Goal: Navigation & Orientation: Find specific page/section

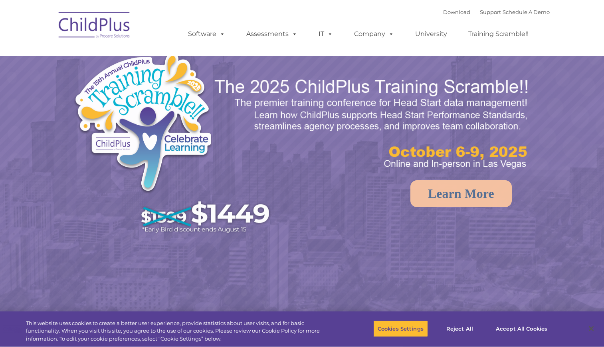
select select "MEDIUM"
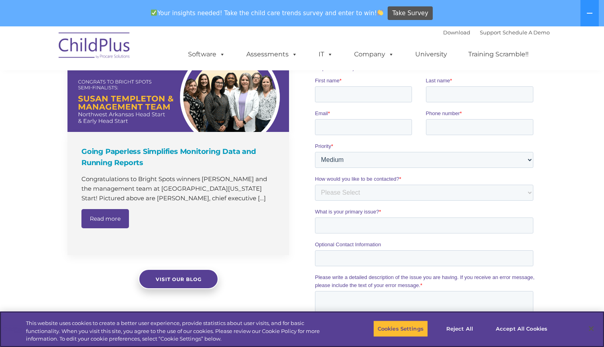
scroll to position [357, 0]
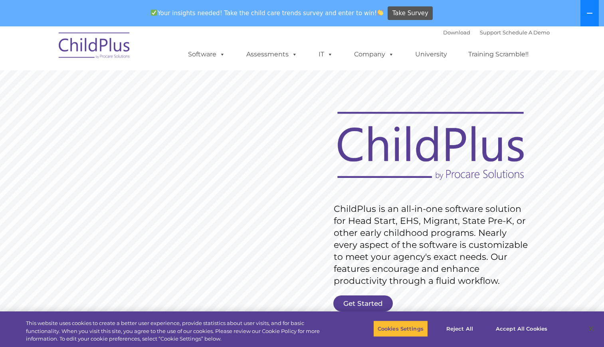
click at [587, 11] on icon at bounding box center [590, 13] width 6 height 6
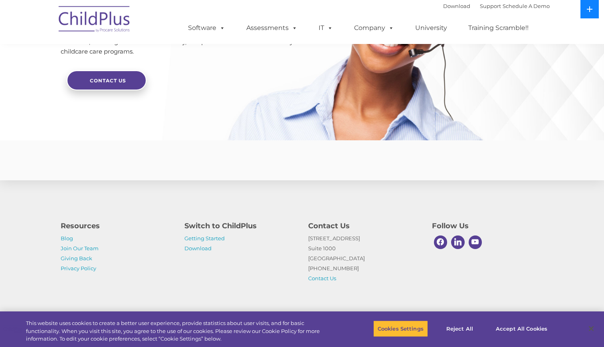
scroll to position [1903, 0]
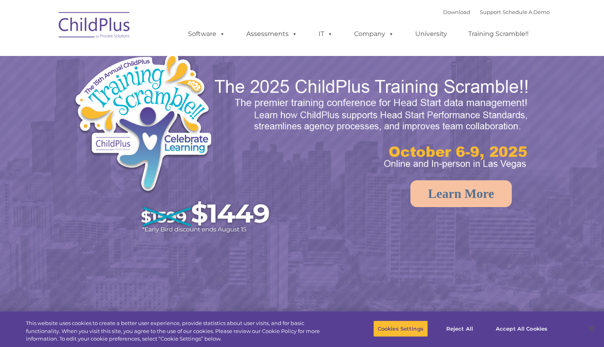
select select "MEDIUM"
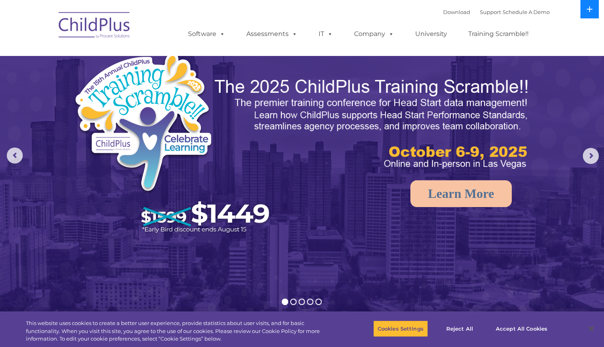
click at [592, 7] on icon at bounding box center [590, 9] width 6 height 6
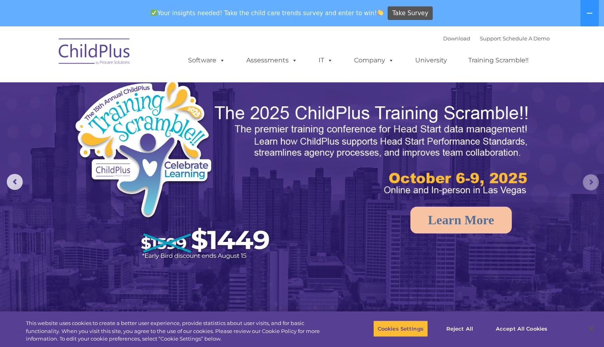
click at [596, 185] on rs-arrow at bounding box center [591, 182] width 16 height 16
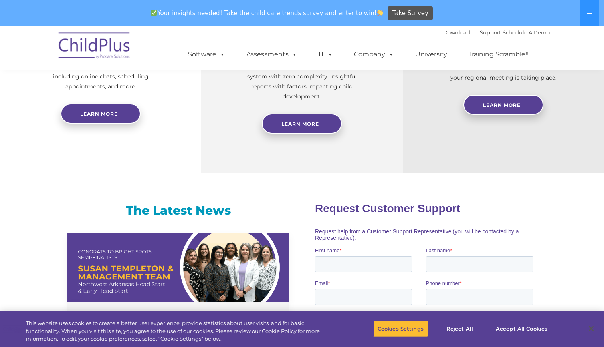
scroll to position [381, 0]
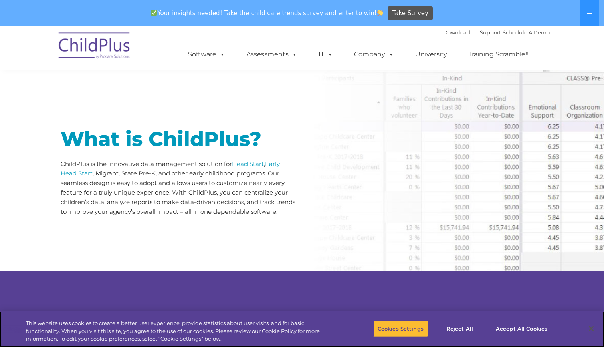
scroll to position [130, 0]
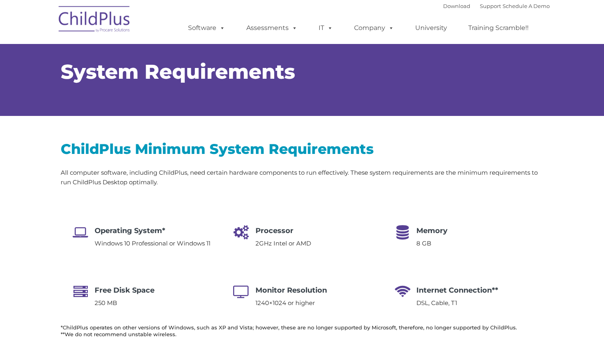
select select "MEDIUM"
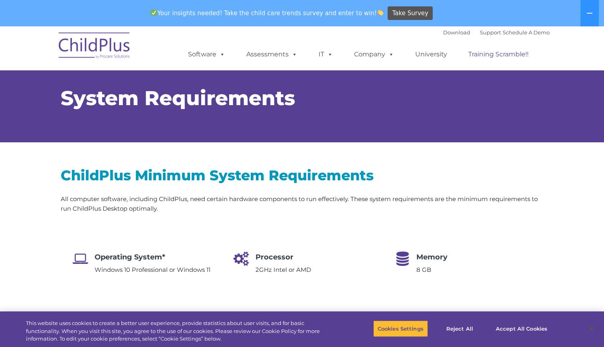
click at [502, 55] on link "Training Scramble!!" at bounding box center [499, 54] width 76 height 16
